Goal: Obtain resource: Obtain resource

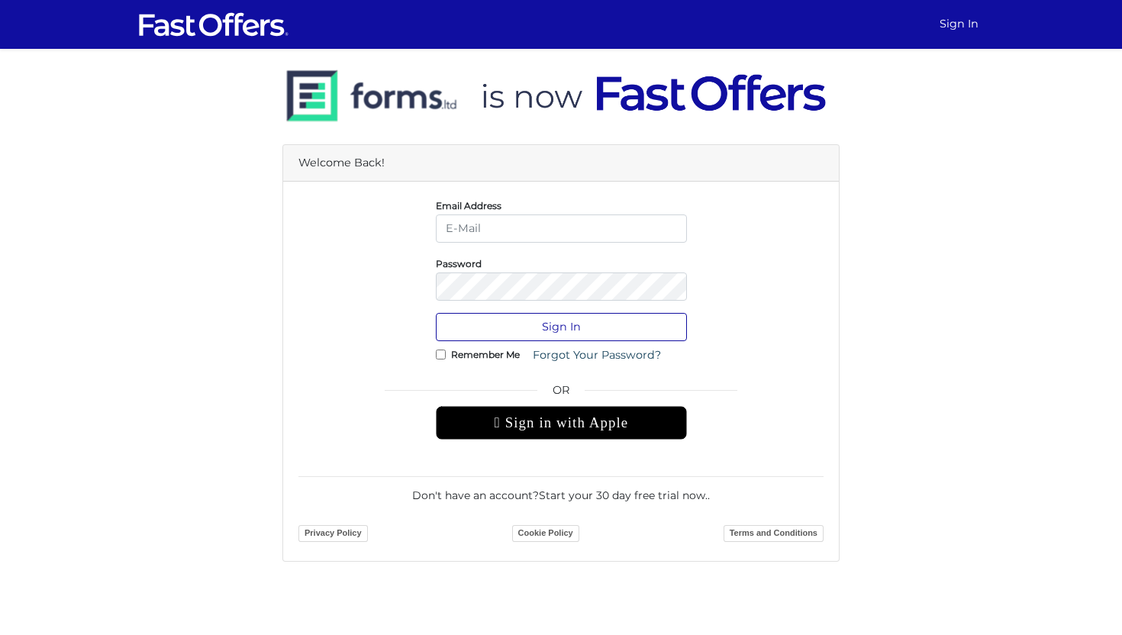
type input "[PERSON_NAME][EMAIL_ADDRESS][DOMAIN_NAME]"
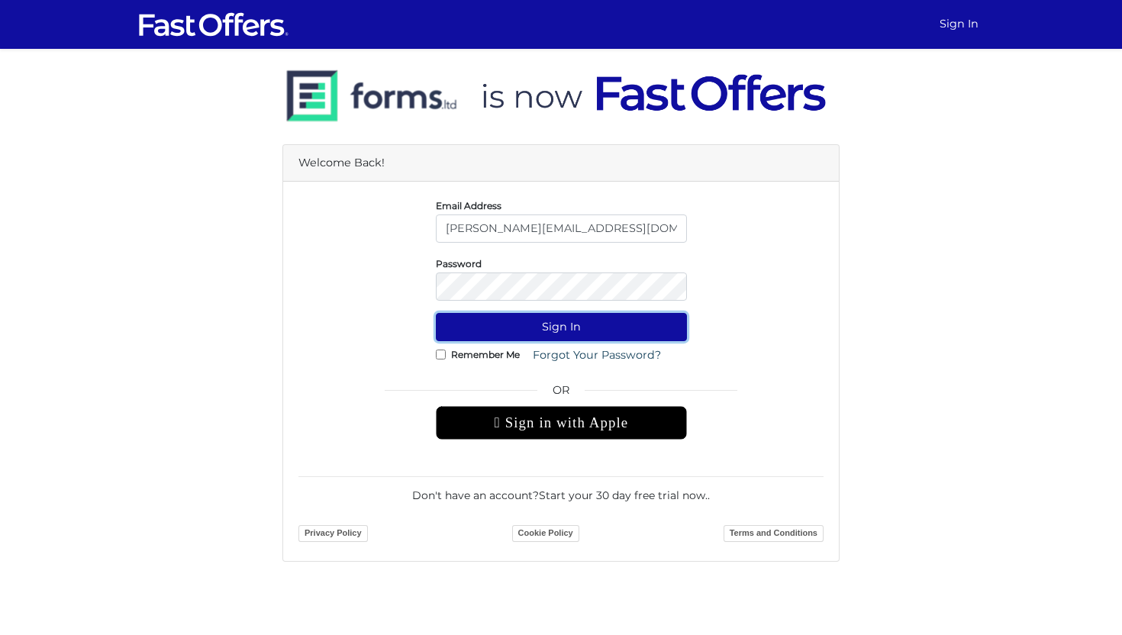
click at [528, 330] on button "Sign In" at bounding box center [561, 327] width 251 height 28
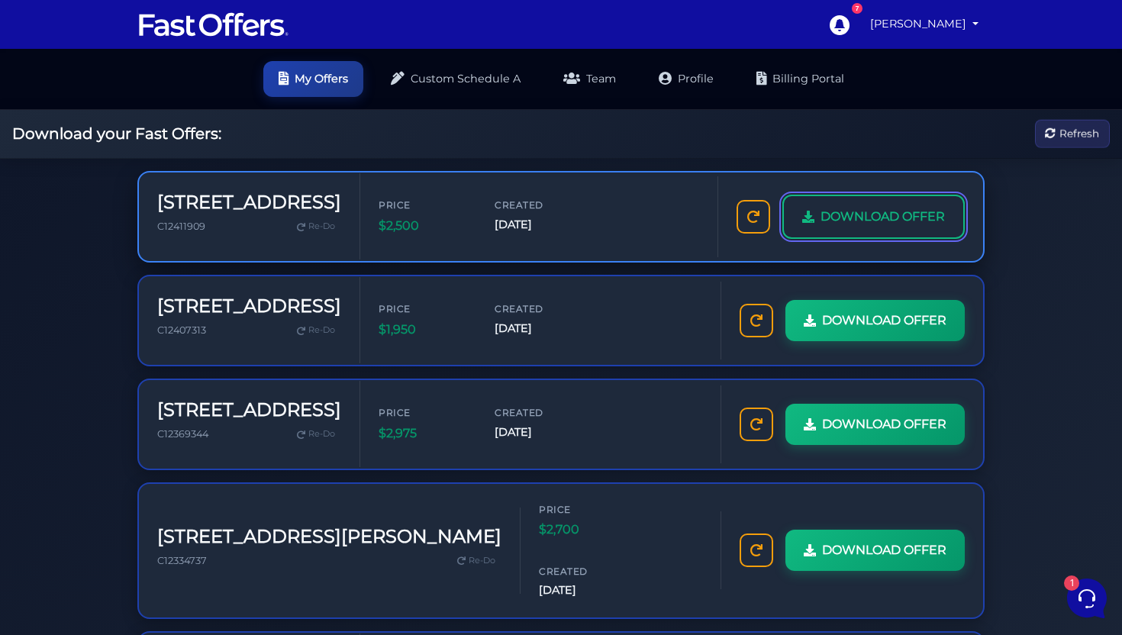
click at [856, 211] on span "DOWNLOAD OFFER" at bounding box center [883, 217] width 124 height 20
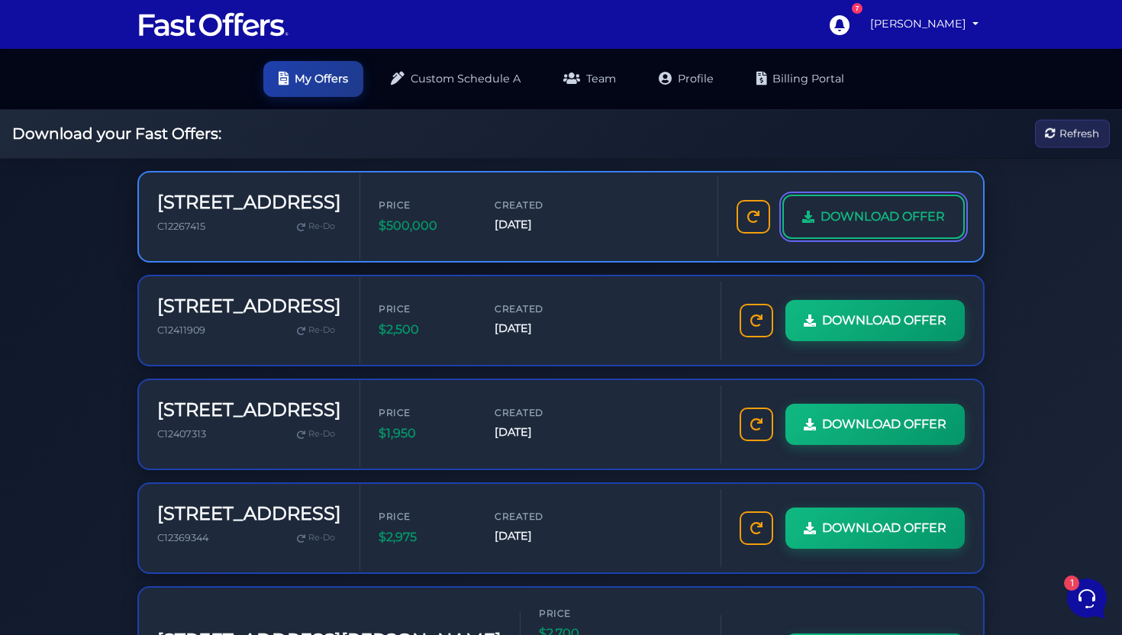
click at [870, 222] on span "DOWNLOAD OFFER" at bounding box center [883, 217] width 124 height 20
